Goal: Transaction & Acquisition: Purchase product/service

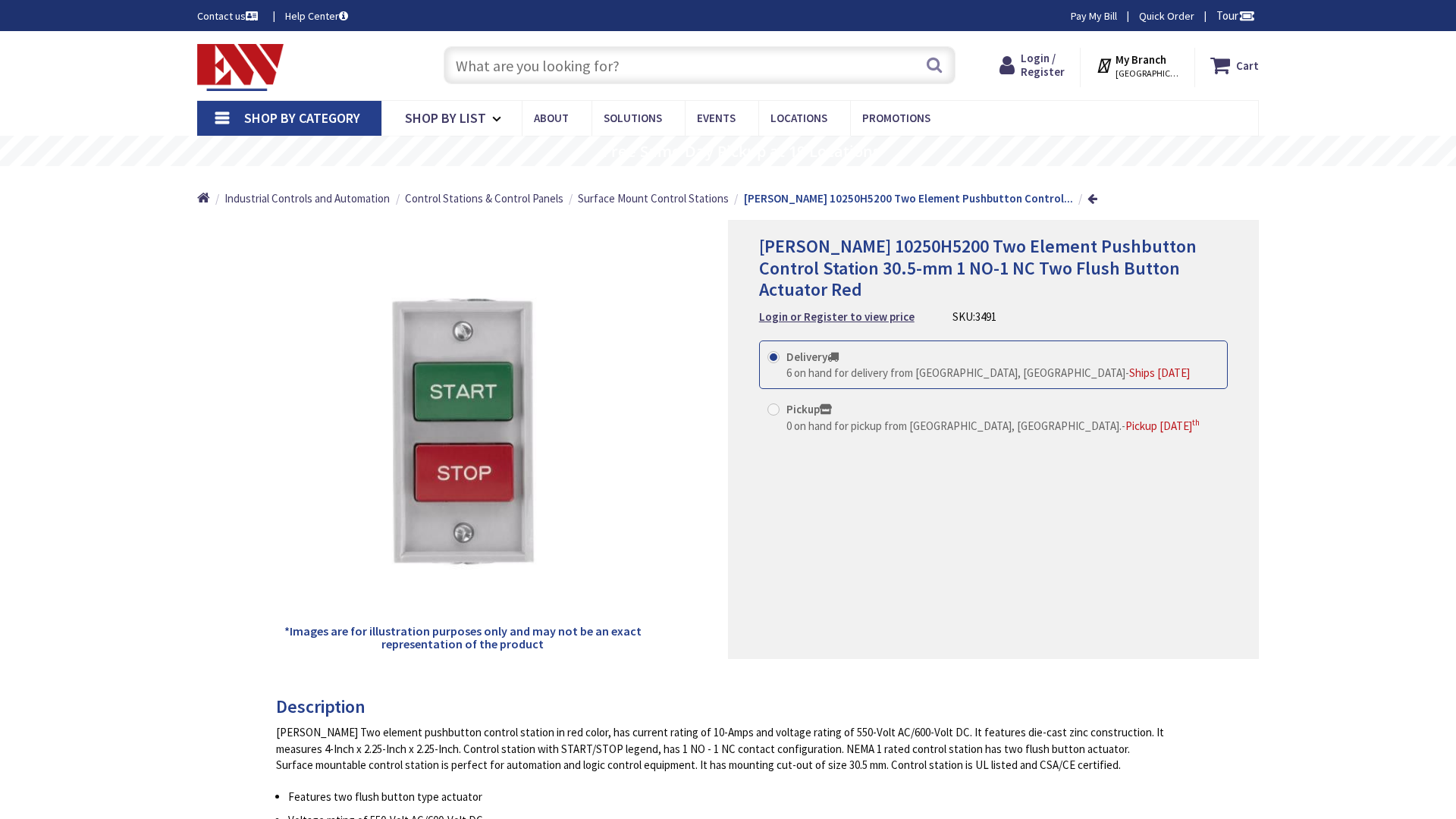
type input "[GEOGRAPHIC_DATA], [GEOGRAPHIC_DATA], [GEOGRAPHIC_DATA]"
